Goal: Communication & Community: Answer question/provide support

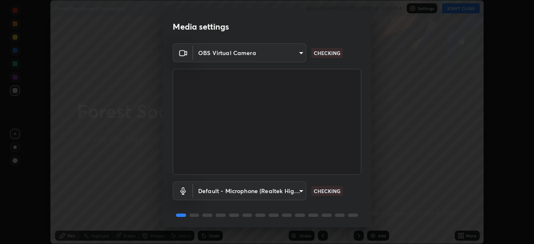
scroll to position [30, 0]
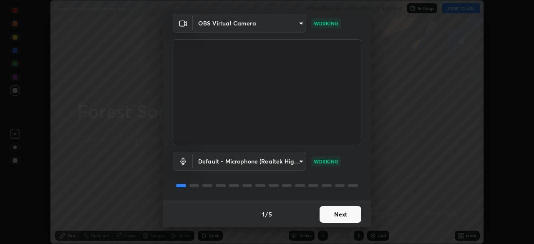
click at [346, 217] on button "Next" at bounding box center [341, 214] width 42 height 17
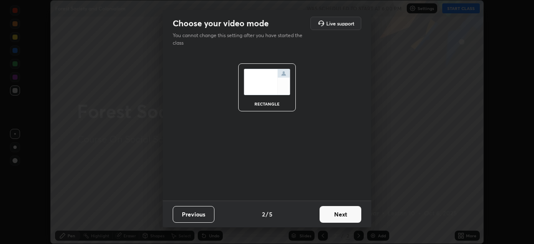
click at [346, 217] on button "Next" at bounding box center [341, 214] width 42 height 17
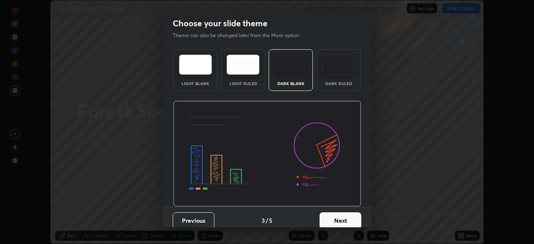
click at [349, 217] on button "Next" at bounding box center [341, 220] width 42 height 17
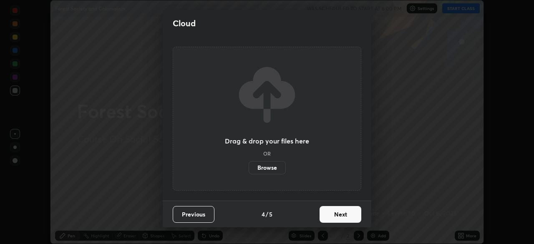
click at [348, 215] on button "Next" at bounding box center [341, 214] width 42 height 17
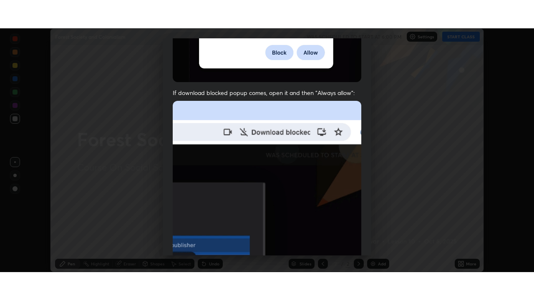
scroll to position [200, 0]
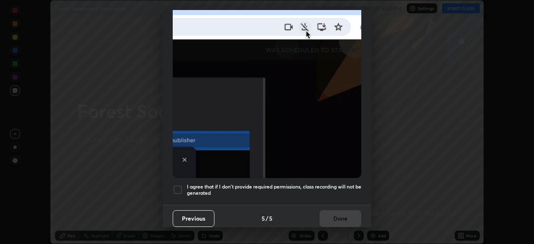
click at [305, 184] on h5 "I agree that if I don't provide required permissions, class recording will not …" at bounding box center [274, 190] width 174 height 13
click at [334, 216] on button "Done" at bounding box center [341, 218] width 42 height 17
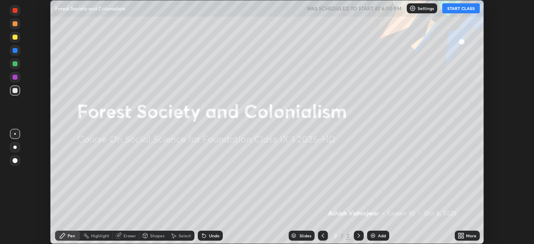
click at [450, 9] on button "START CLASS" at bounding box center [461, 8] width 38 height 10
click at [470, 237] on div "More" at bounding box center [471, 236] width 10 height 4
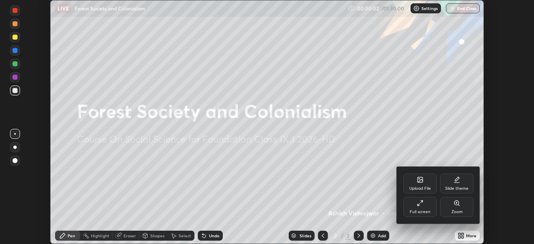
click at [427, 207] on div "Full screen" at bounding box center [419, 207] width 33 height 20
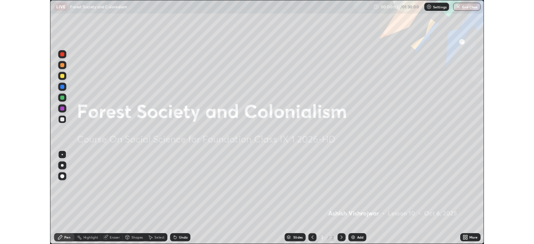
scroll to position [300, 534]
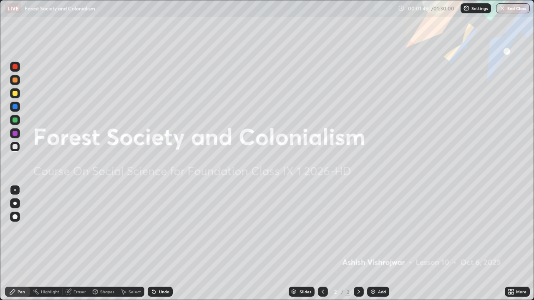
click at [380, 244] on div "Add" at bounding box center [382, 292] width 8 height 4
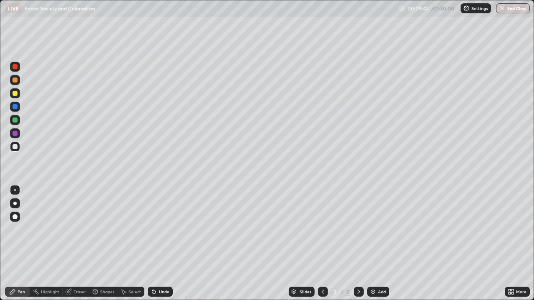
click at [376, 244] on div "Add" at bounding box center [378, 292] width 22 height 10
click at [372, 244] on div "Add" at bounding box center [378, 292] width 22 height 10
click at [73, 244] on div "Eraser" at bounding box center [76, 292] width 27 height 10
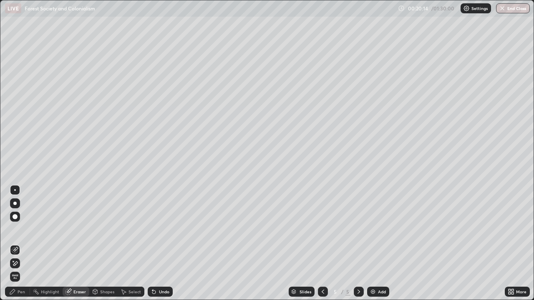
click at [370, 244] on img at bounding box center [373, 292] width 7 height 7
click at [19, 244] on div "Pen" at bounding box center [22, 292] width 8 height 4
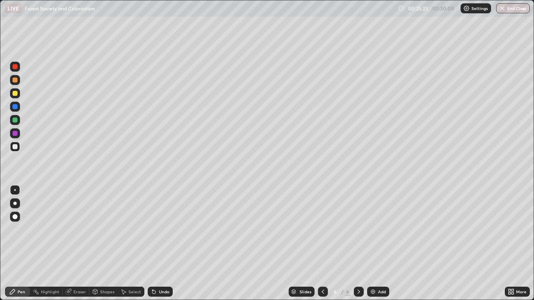
click at [377, 244] on div "Add" at bounding box center [378, 292] width 22 height 10
click at [378, 244] on div "Add" at bounding box center [382, 292] width 8 height 4
click at [322, 244] on icon at bounding box center [323, 292] width 7 height 7
click at [323, 244] on icon at bounding box center [323, 292] width 3 height 4
click at [355, 244] on icon at bounding box center [358, 292] width 7 height 7
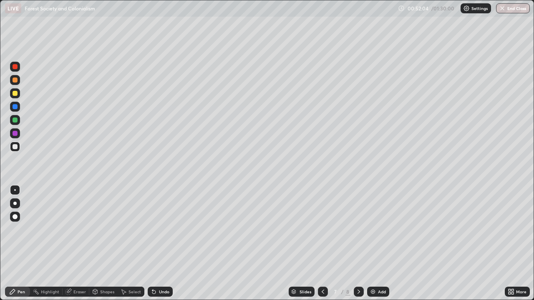
click at [375, 244] on img at bounding box center [373, 292] width 7 height 7
click at [373, 244] on img at bounding box center [373, 292] width 7 height 7
click at [506, 7] on button "End Class" at bounding box center [513, 8] width 34 height 10
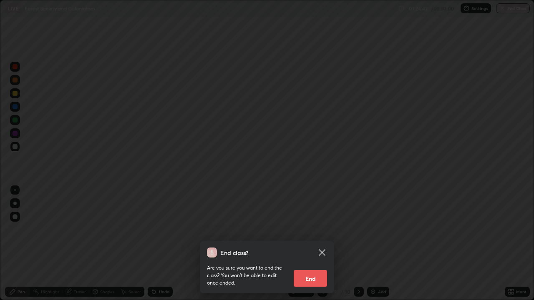
click at [317, 244] on button "End" at bounding box center [310, 278] width 33 height 17
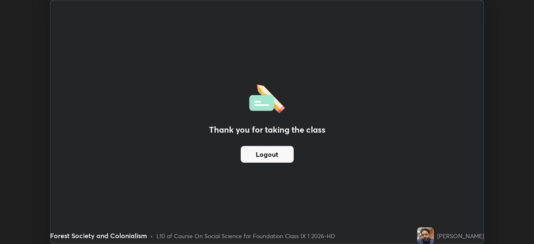
scroll to position [41477, 41187]
